Goal: Understand process/instructions: Learn how to perform a task or action

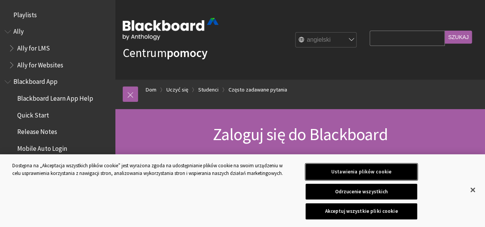
scroll to position [838, 0]
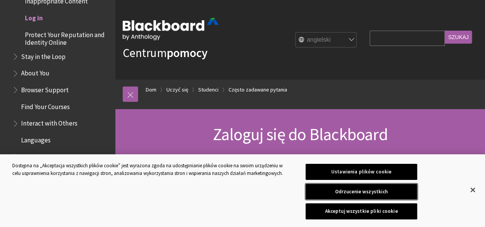
click at [413, 192] on button "Odrzucenie wszystkich" at bounding box center [360, 192] width 111 height 16
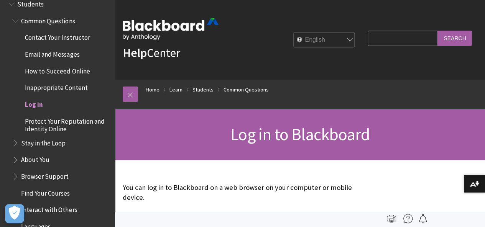
scroll to position [800, 0]
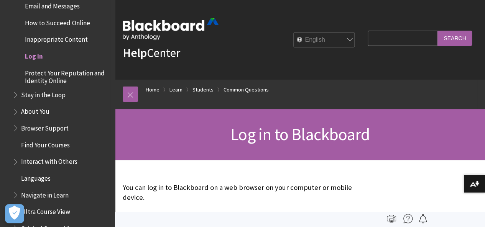
click at [28, 56] on span "Log in" at bounding box center [34, 55] width 18 height 10
click at [33, 56] on span "Log in" at bounding box center [34, 55] width 18 height 10
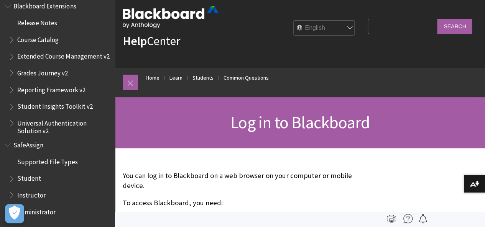
scroll to position [0, 0]
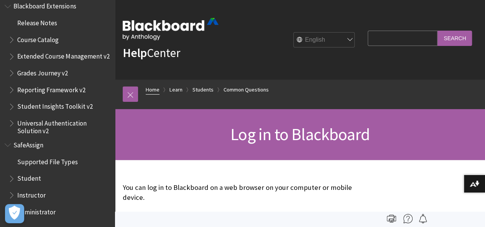
click at [152, 89] on link "Home" at bounding box center [153, 90] width 14 height 10
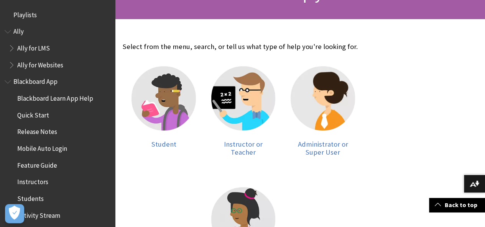
scroll to position [153, 0]
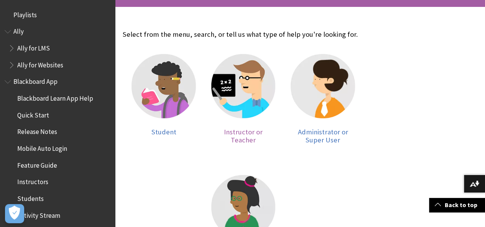
click at [221, 78] on img at bounding box center [243, 86] width 64 height 64
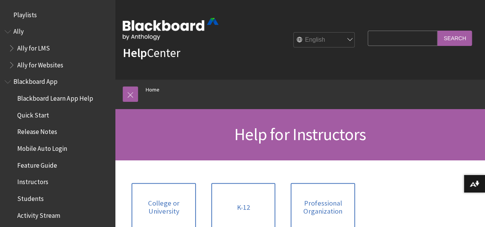
scroll to position [38, 0]
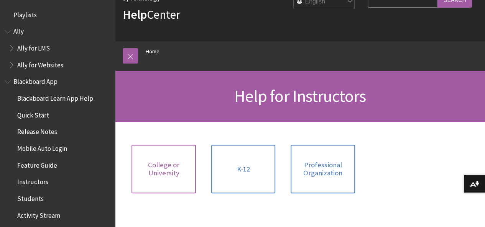
click at [185, 172] on span "College or University" at bounding box center [163, 169] width 55 height 16
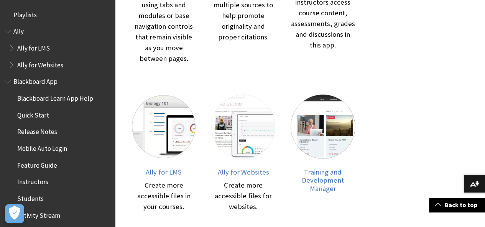
scroll to position [306, 0]
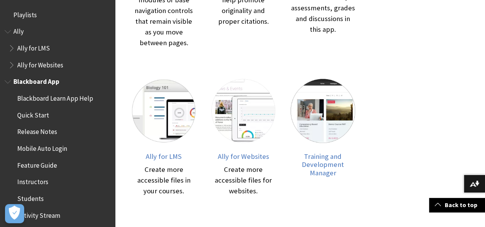
click at [19, 113] on span "Quick Start" at bounding box center [33, 114] width 32 height 10
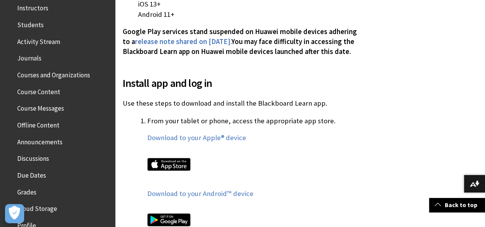
scroll to position [421, 0]
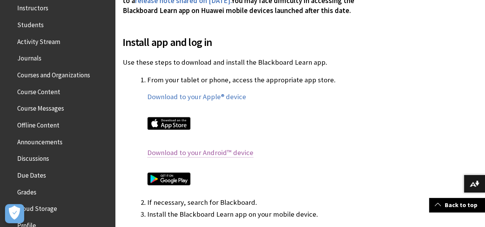
click at [221, 151] on link "Download to your Android™ device" at bounding box center [200, 152] width 106 height 9
